Goal: Information Seeking & Learning: Learn about a topic

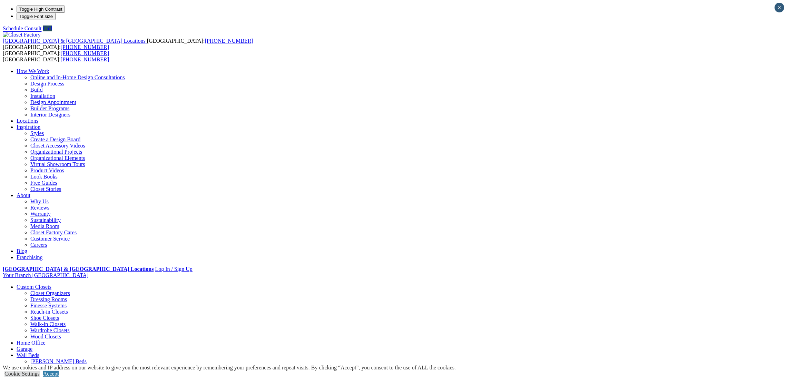
click at [66, 365] on link "Entertainment Centers" at bounding box center [42, 368] width 50 height 6
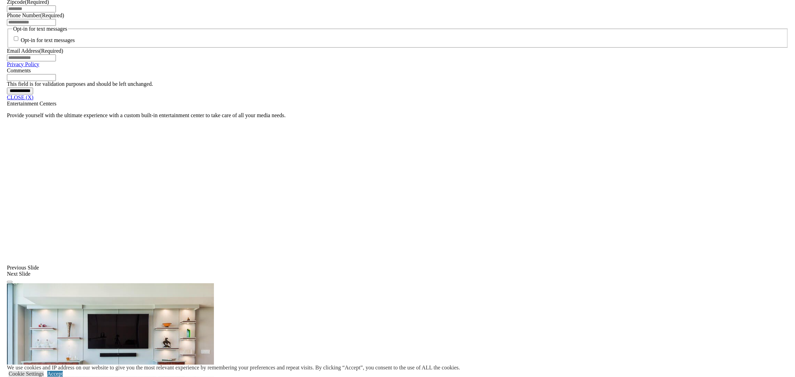
scroll to position [554, 0]
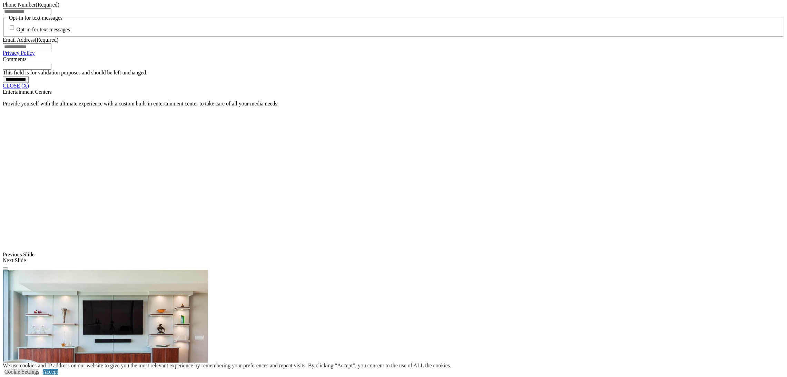
scroll to position [570, 0]
